Goal: Task Accomplishment & Management: Manage account settings

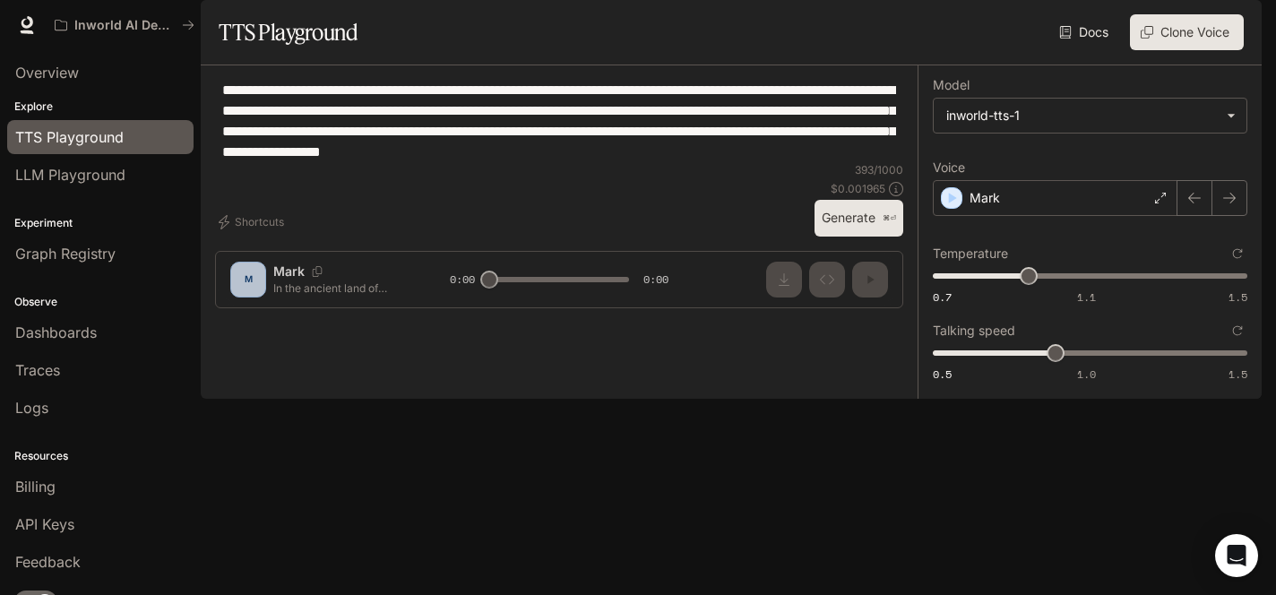
click at [1243, 30] on img "button" at bounding box center [1236, 25] width 25 height 25
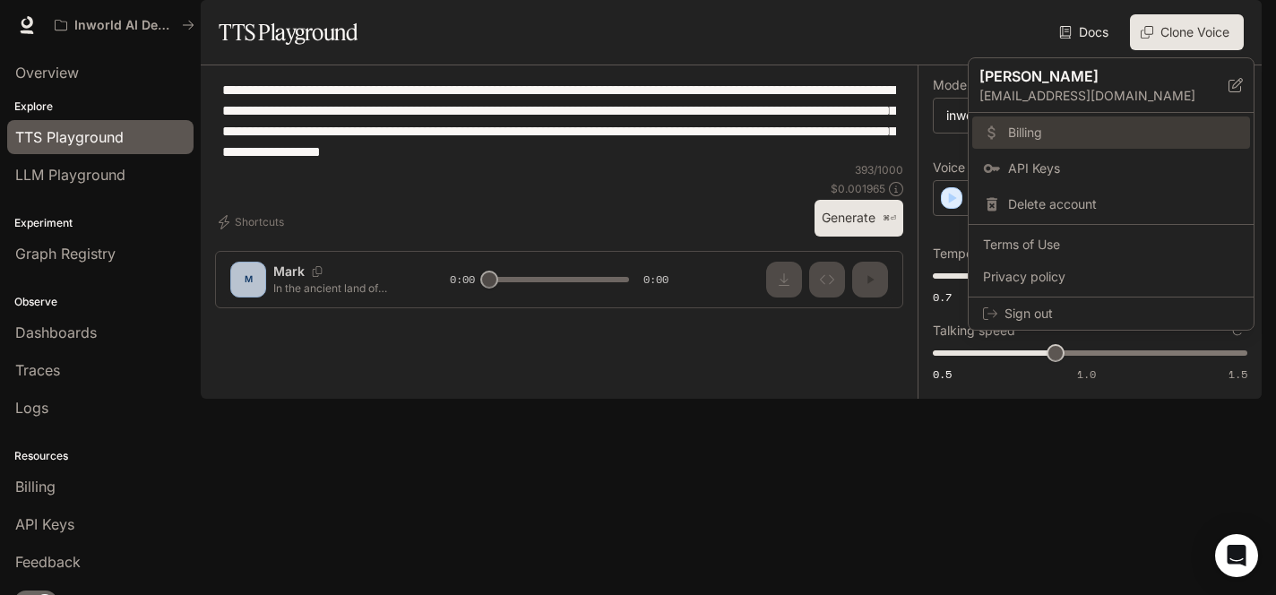
click at [1039, 133] on span "Billing" at bounding box center [1123, 133] width 231 height 18
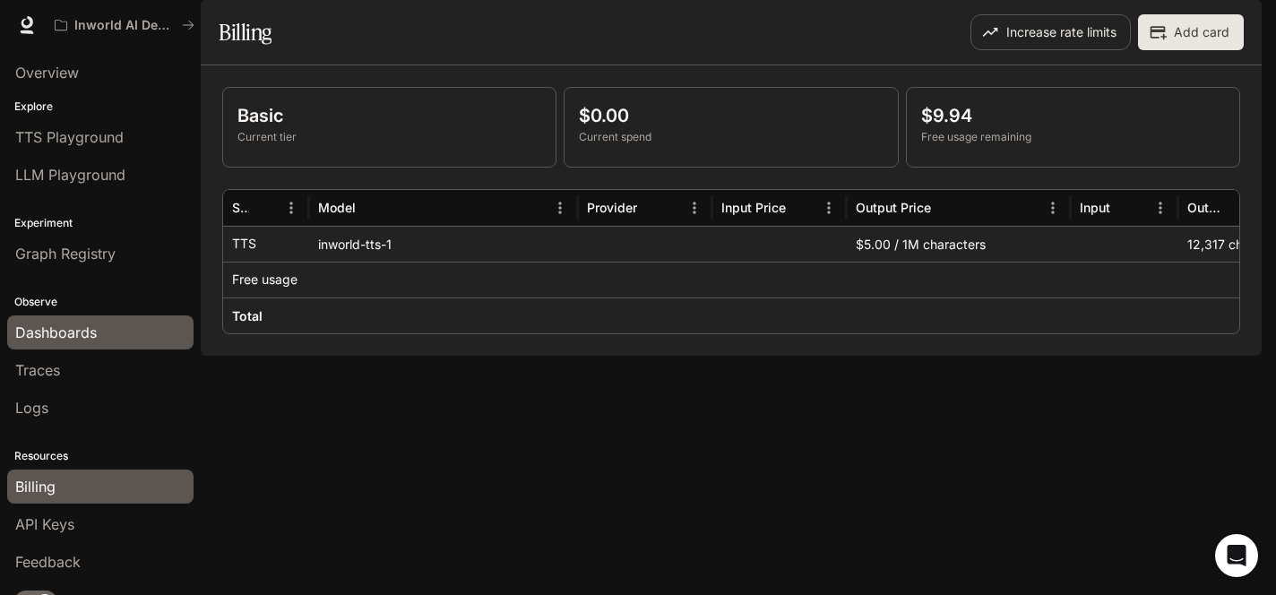
click at [99, 330] on div "Dashboards" at bounding box center [100, 333] width 170 height 22
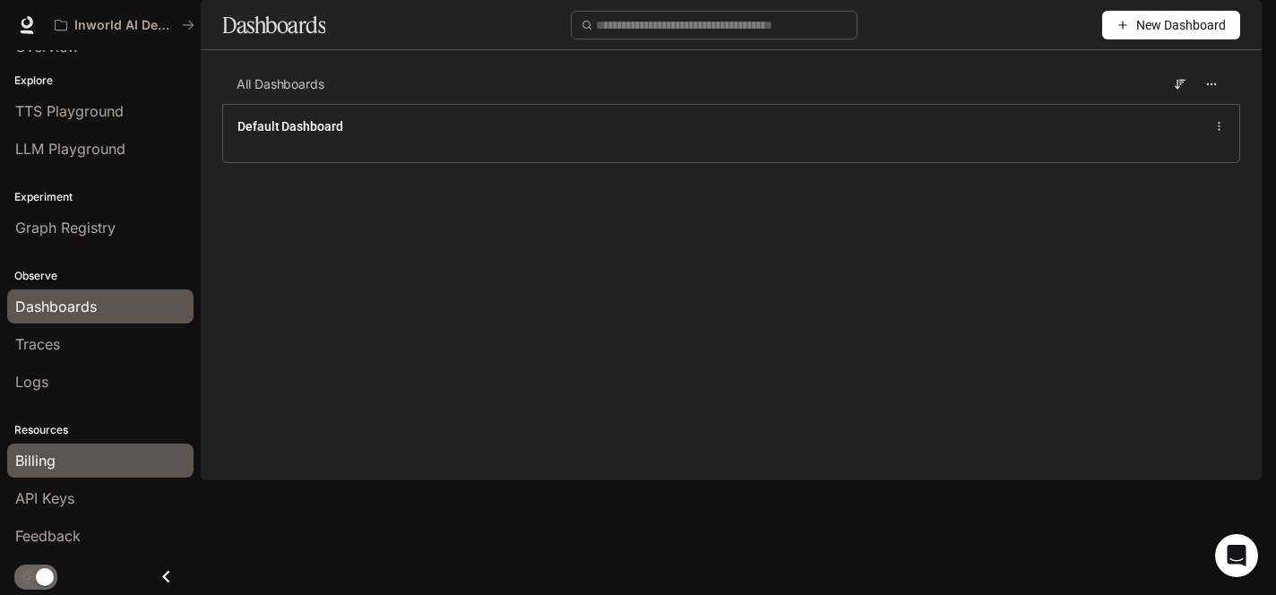
click at [45, 454] on span "Billing" at bounding box center [35, 461] width 40 height 22
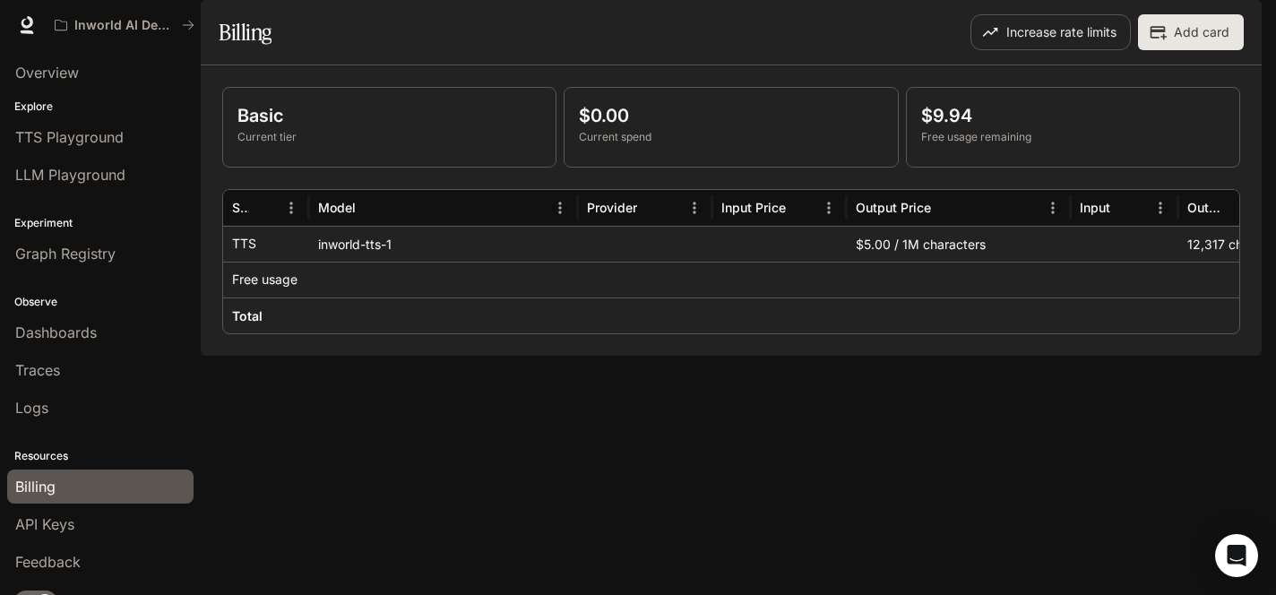
click at [419, 167] on div "Basic Current tier" at bounding box center [389, 127] width 332 height 79
